Goal: Task Accomplishment & Management: Manage account settings

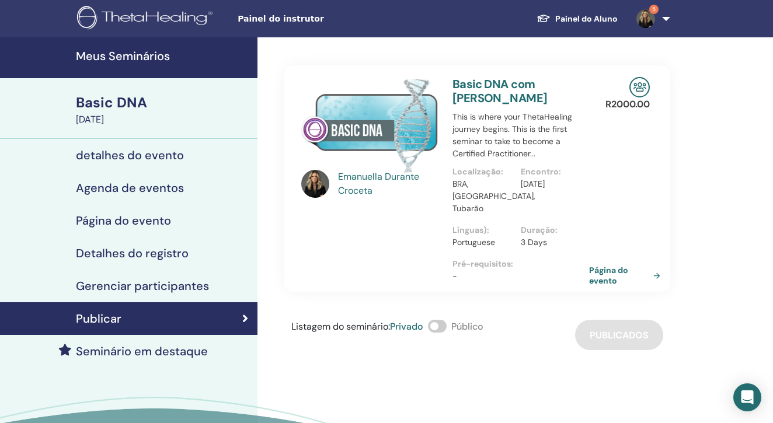
click at [137, 285] on h4 "Gerenciar participantes" at bounding box center [142, 286] width 133 height 14
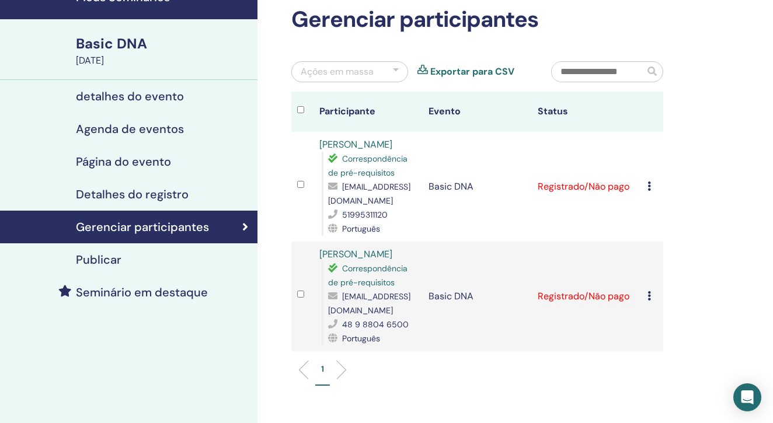
scroll to position [58, 0]
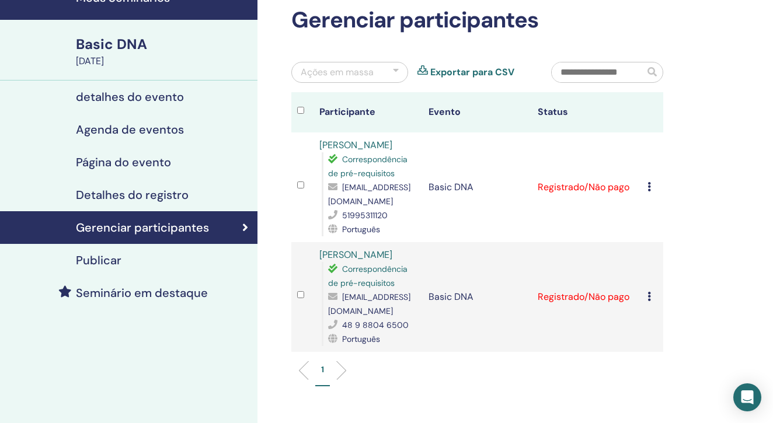
click at [648, 189] on icon at bounding box center [649, 186] width 4 height 9
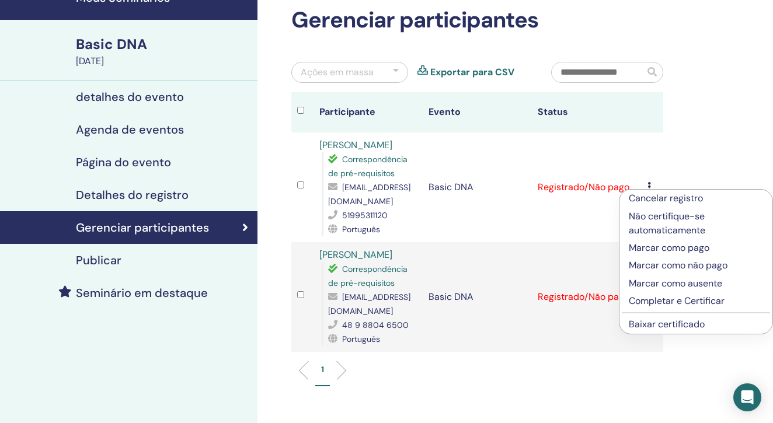
click at [647, 299] on p "Completar e Certificar" at bounding box center [695, 301] width 134 height 14
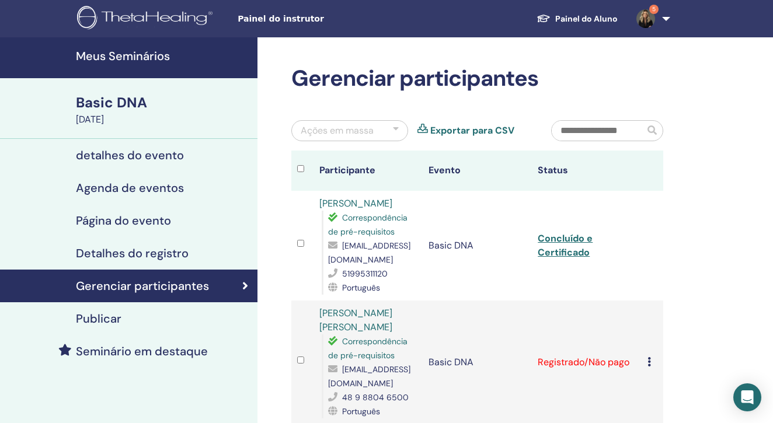
click at [648, 361] on icon at bounding box center [649, 361] width 4 height 9
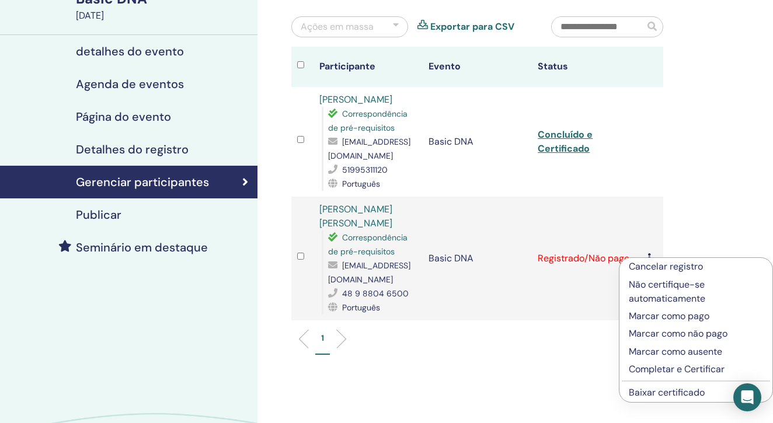
scroll to position [107, 0]
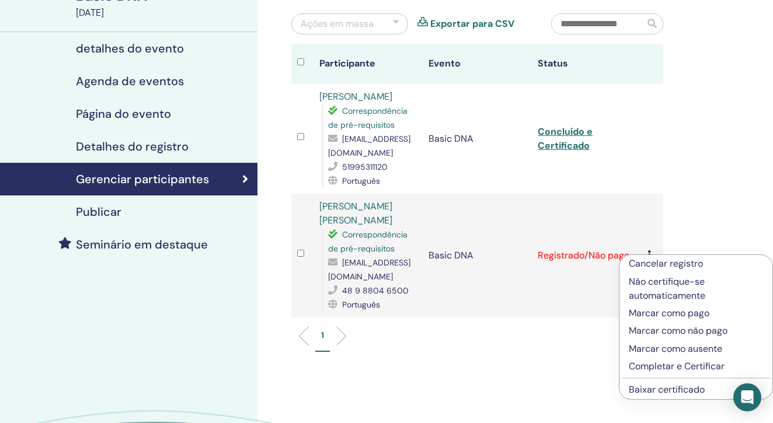
click at [648, 362] on p "Completar e Certificar" at bounding box center [695, 366] width 134 height 14
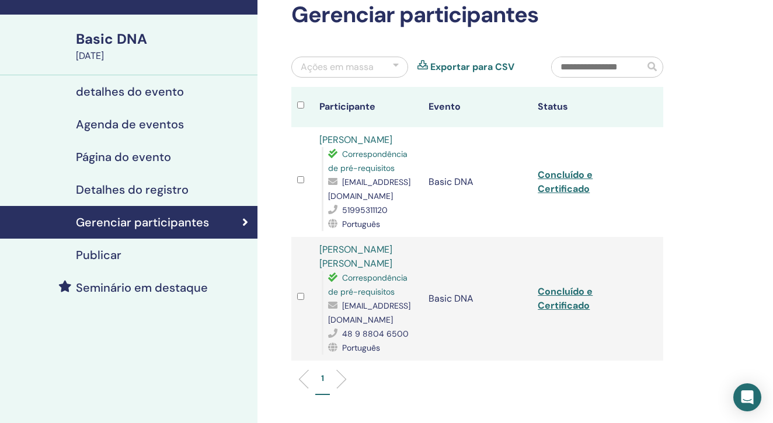
scroll to position [66, 0]
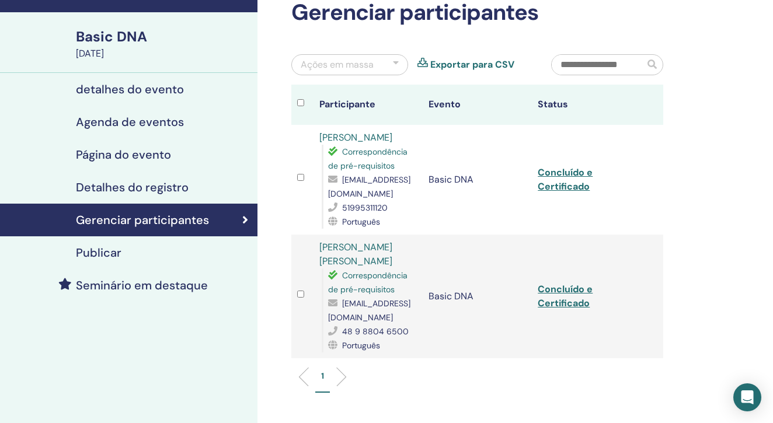
click at [570, 187] on link "Concluído e Certificado" at bounding box center [564, 179] width 55 height 26
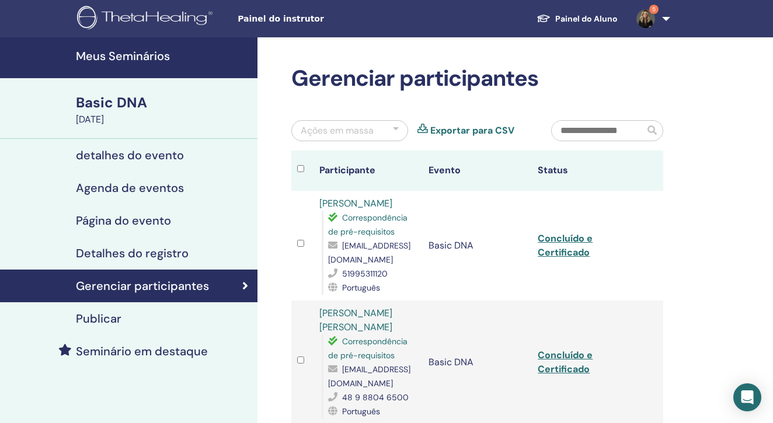
scroll to position [0, 0]
click at [153, 59] on h4 "Meus Seminários" at bounding box center [163, 56] width 174 height 14
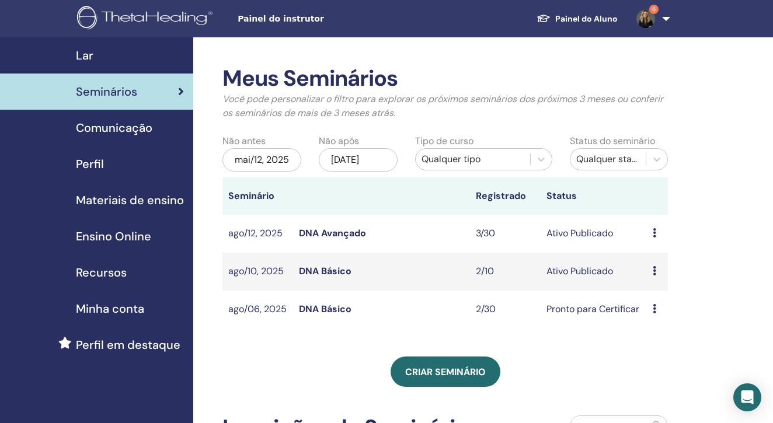
click at [342, 238] on link "DNA Avançado" at bounding box center [332, 233] width 67 height 12
